Goal: Learn about a topic

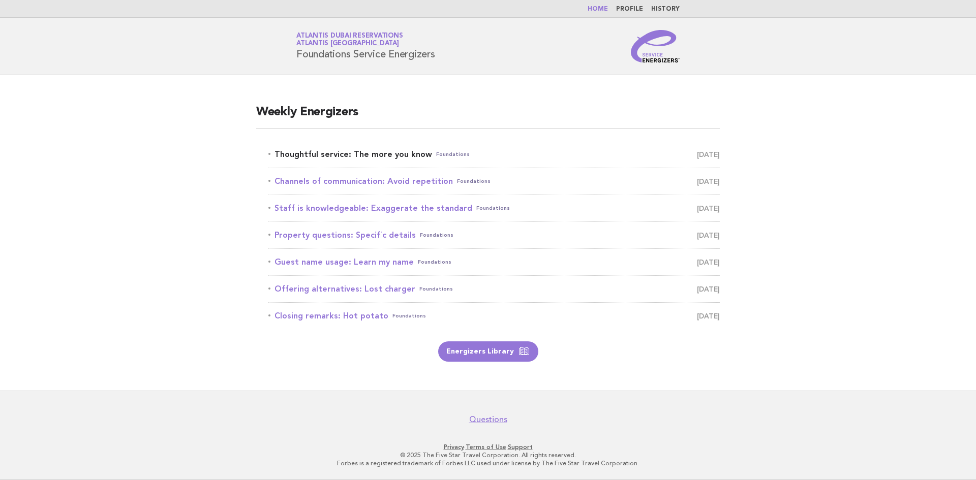
drag, startPoint x: 0, startPoint y: 0, endPoint x: 368, endPoint y: 152, distance: 398.2
click at [368, 152] on link "Thoughtful service: The more you know Foundations [DATE]" at bounding box center [493, 154] width 451 height 14
click at [697, 153] on span "[DATE]" at bounding box center [708, 154] width 23 height 14
click at [697, 158] on span "[DATE]" at bounding box center [708, 154] width 23 height 14
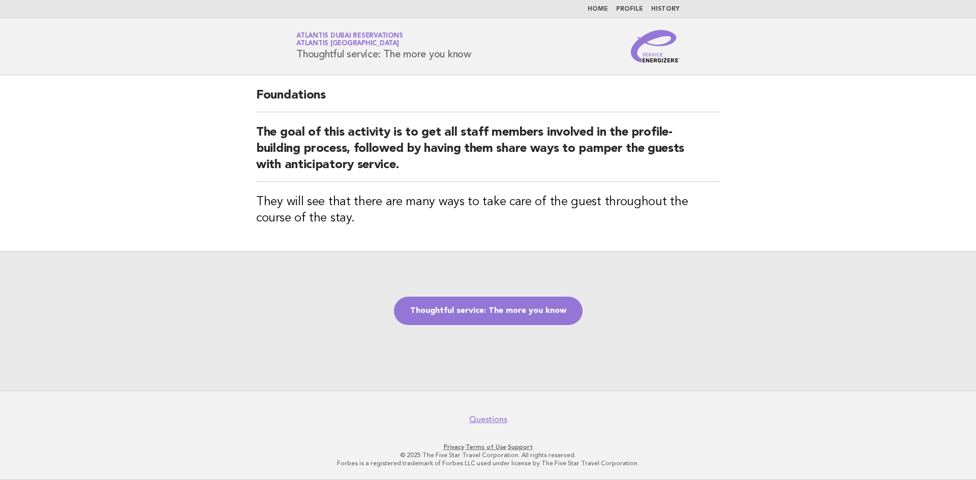
click at [807, 303] on div "Thoughtful service: The more you know" at bounding box center [488, 321] width 976 height 140
click at [417, 310] on link "Thoughtful service: The more you know" at bounding box center [488, 311] width 189 height 28
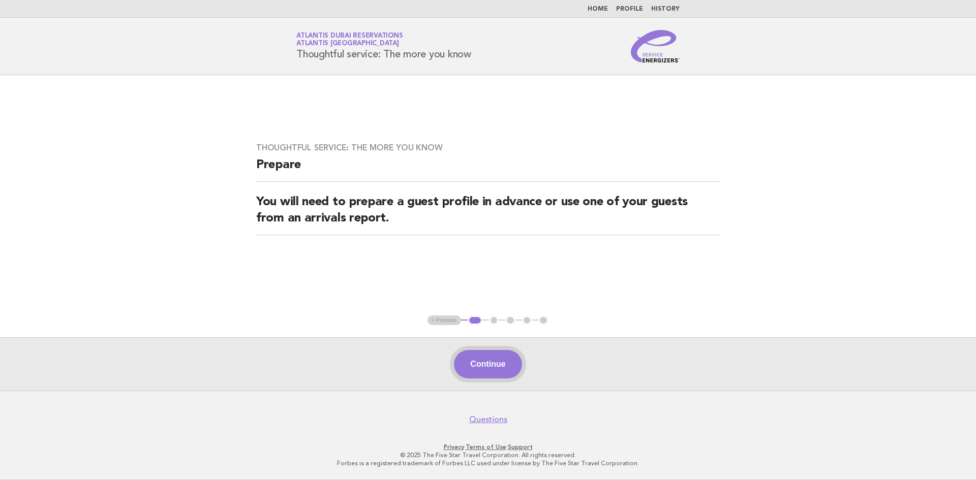
click at [489, 358] on button "Continue" at bounding box center [488, 364] width 68 height 28
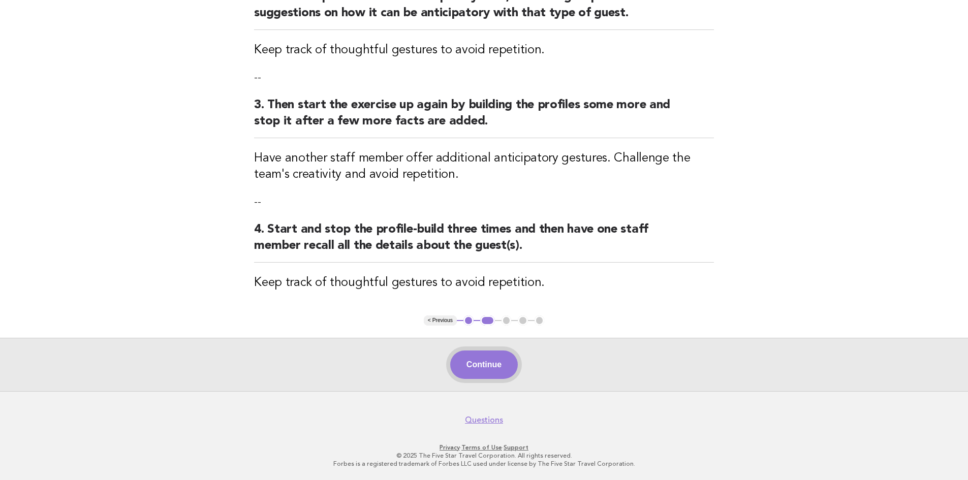
click at [484, 369] on button "Continue" at bounding box center [484, 365] width 68 height 28
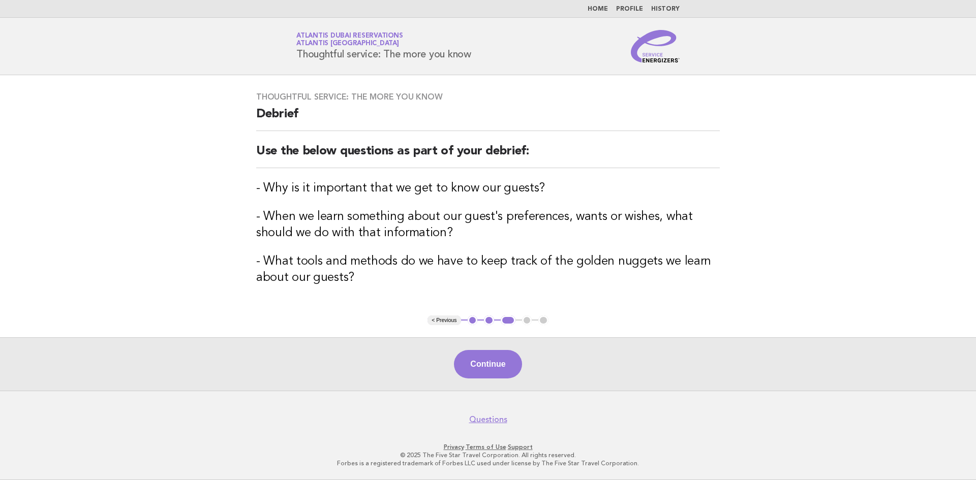
click at [484, 369] on button "Continue" at bounding box center [488, 364] width 68 height 28
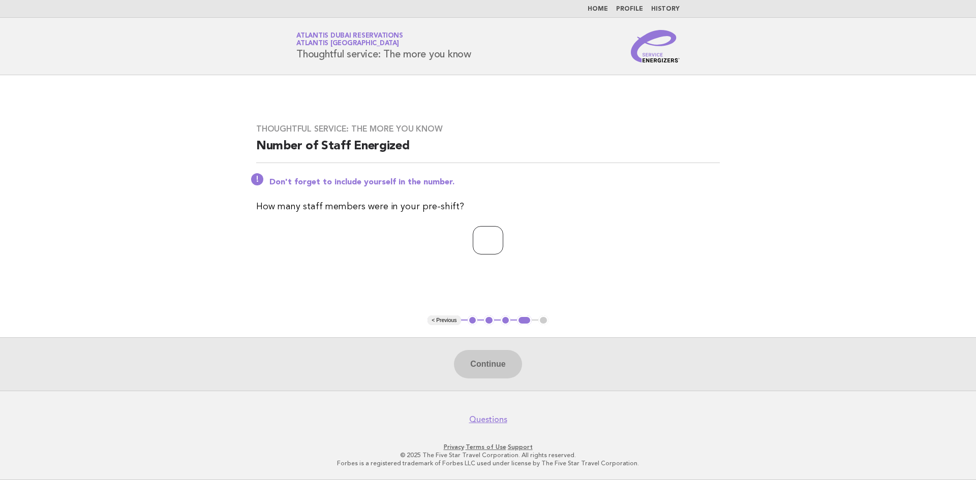
click at [479, 237] on input "number" at bounding box center [488, 240] width 30 height 28
type input "*"
click at [479, 374] on button "Continue" at bounding box center [488, 364] width 68 height 28
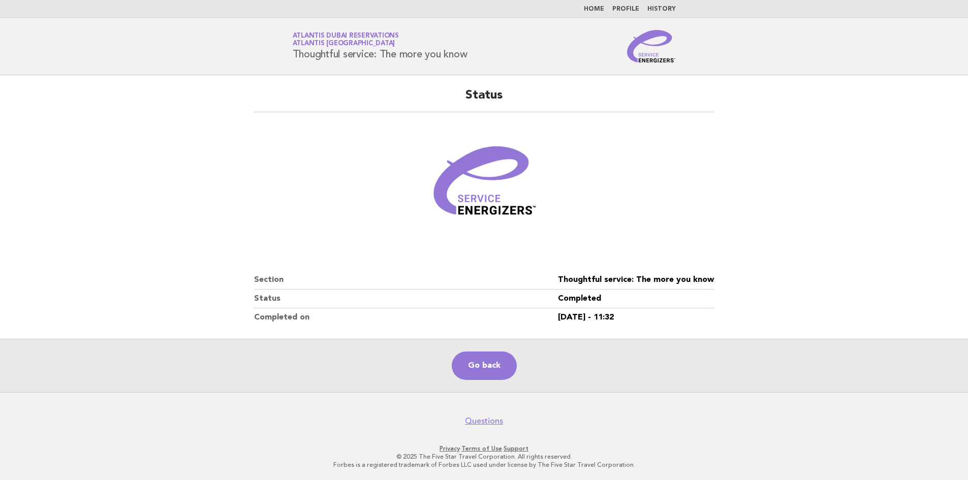
click at [806, 173] on main "Status Section Thoughtful service: The more you know Status Completed Completed…" at bounding box center [484, 233] width 968 height 317
click at [491, 362] on link "Go back" at bounding box center [484, 366] width 65 height 28
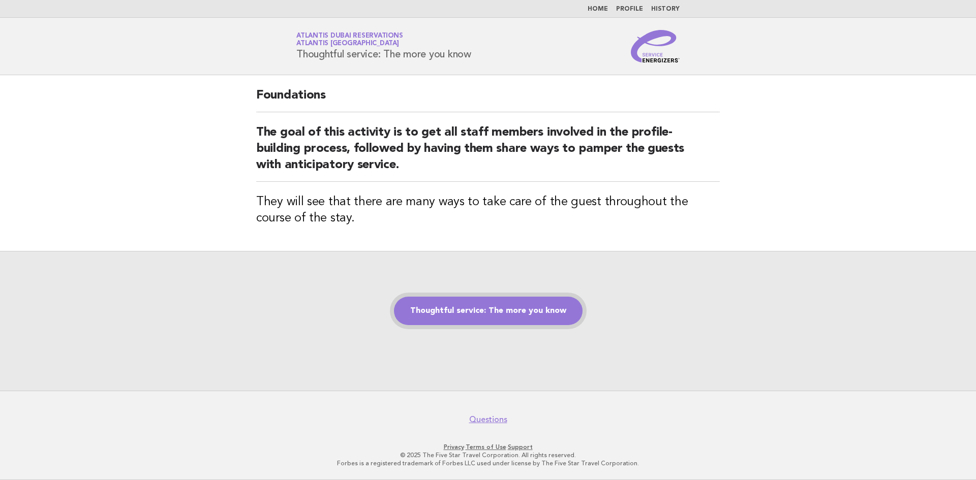
click at [466, 321] on link "Thoughtful service: The more you know" at bounding box center [488, 311] width 189 height 28
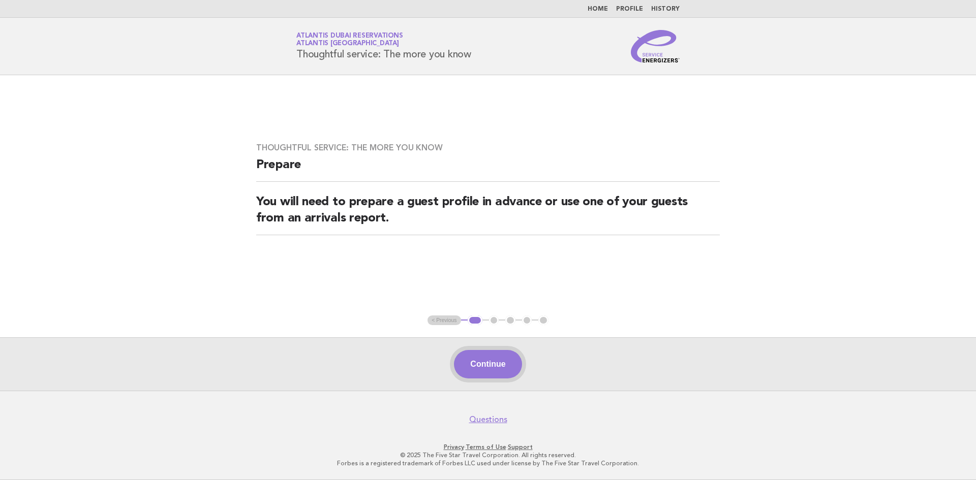
click at [469, 363] on button "Continue" at bounding box center [488, 364] width 68 height 28
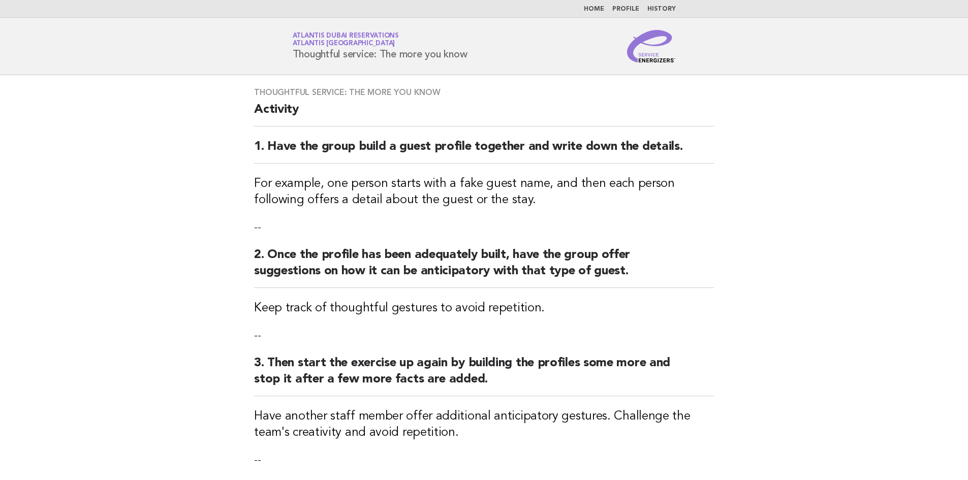
scroll to position [258, 0]
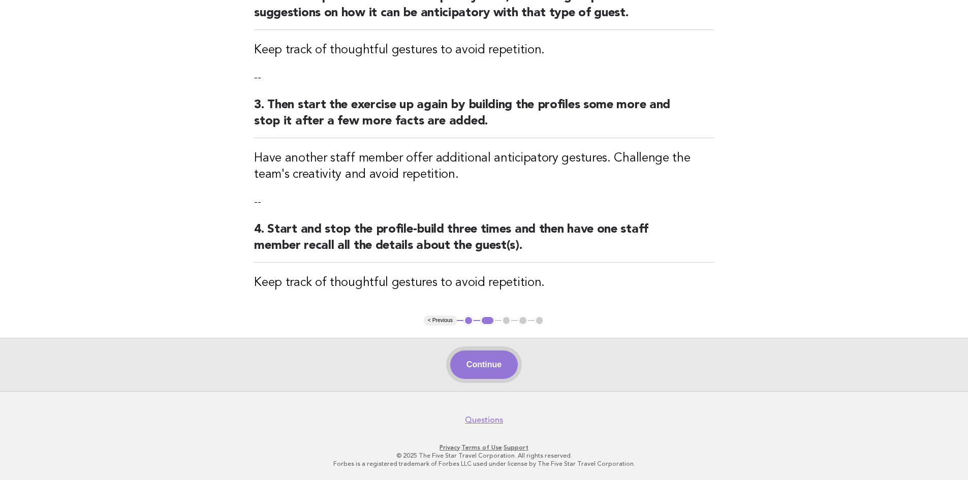
click at [473, 357] on button "Continue" at bounding box center [484, 365] width 68 height 28
click at [473, 357] on div "Continue" at bounding box center [484, 364] width 968 height 53
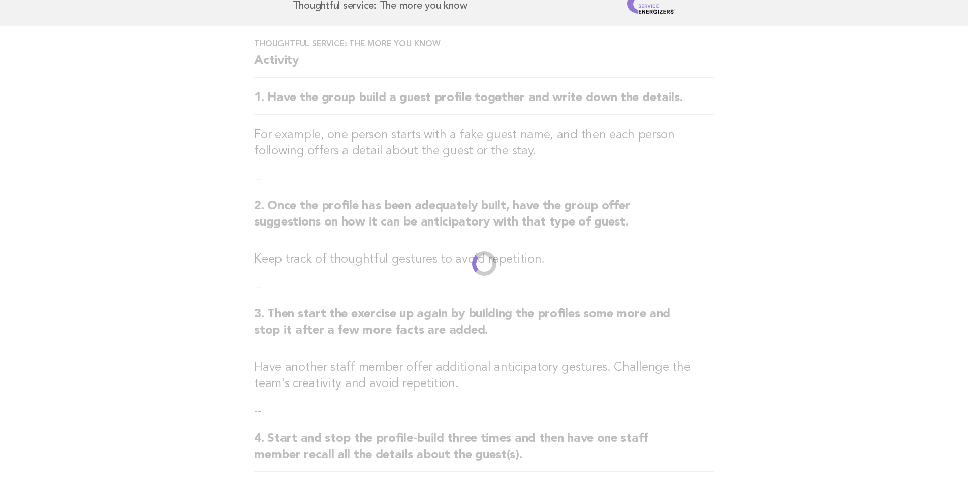
scroll to position [254, 0]
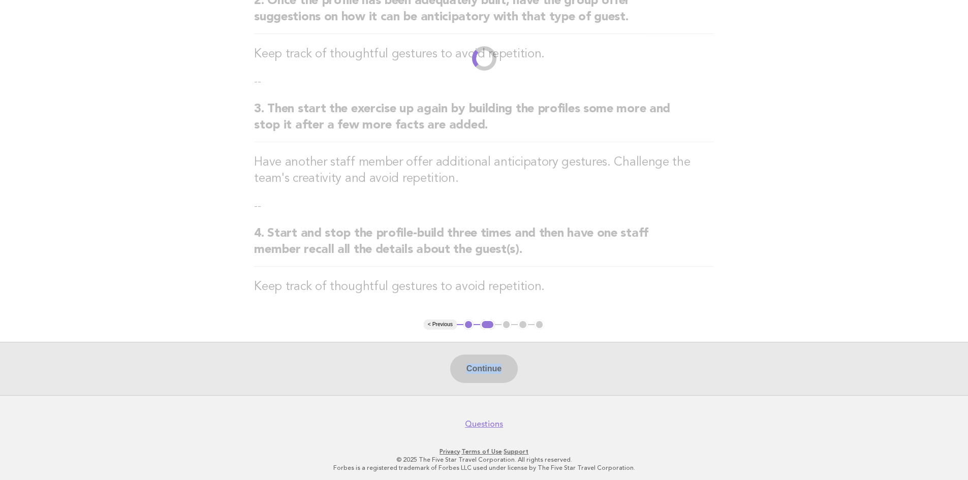
click at [425, 363] on div "Continue" at bounding box center [484, 368] width 968 height 53
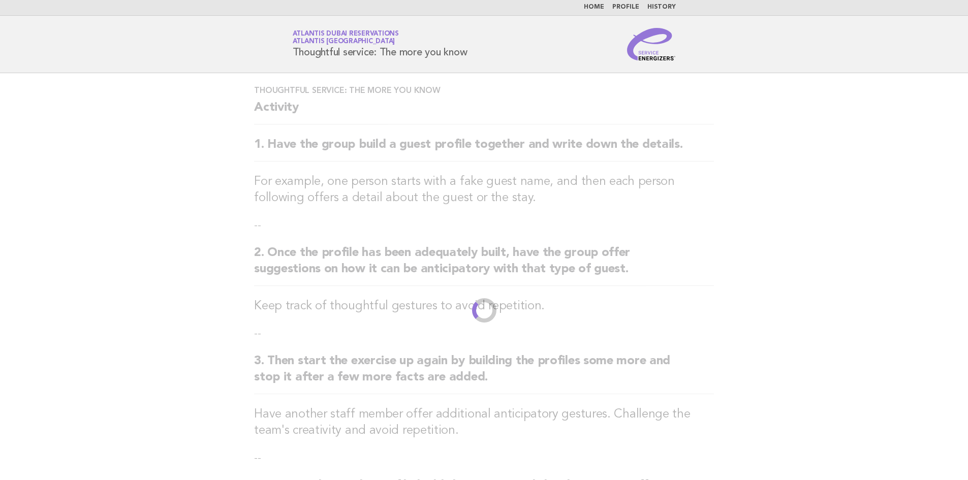
scroll to position [0, 0]
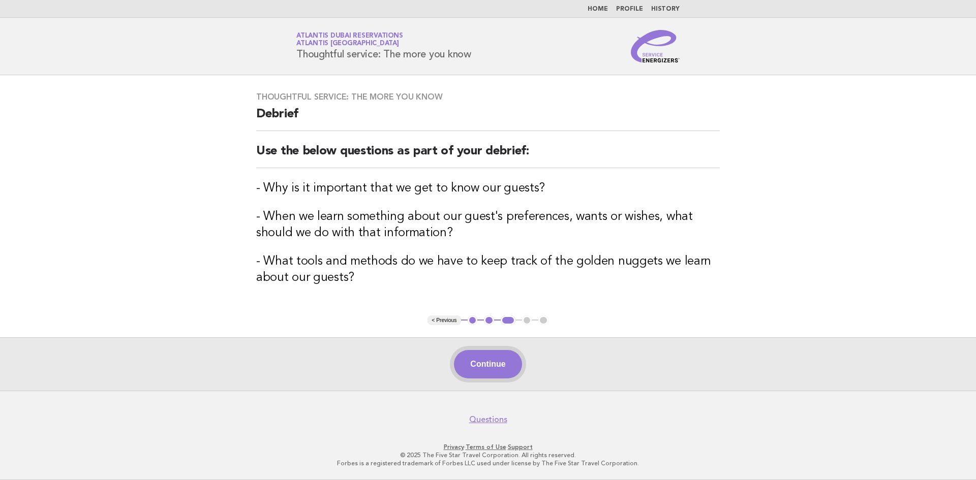
click at [471, 359] on button "Continue" at bounding box center [488, 364] width 68 height 28
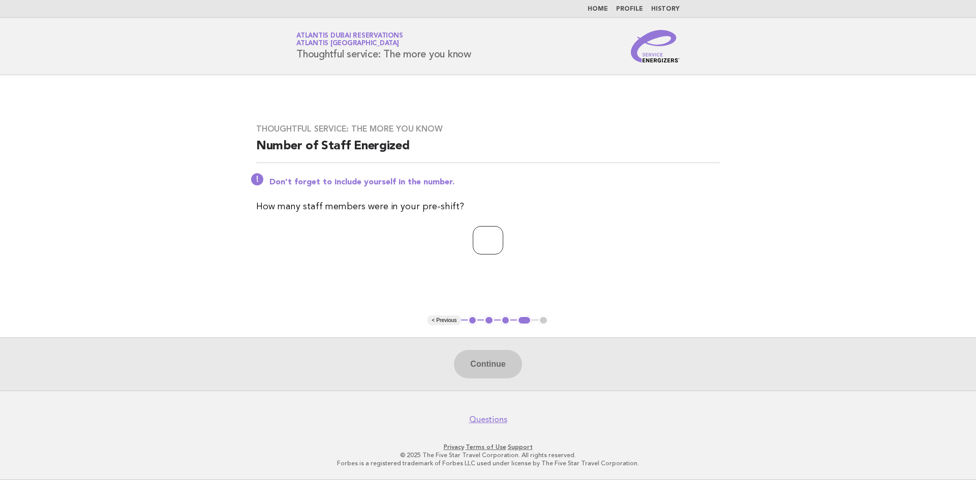
click at [494, 233] on input "number" at bounding box center [488, 240] width 30 height 28
type input "*"
click at [481, 369] on button "Continue" at bounding box center [488, 364] width 68 height 28
